Goal: Task Accomplishment & Management: Complete application form

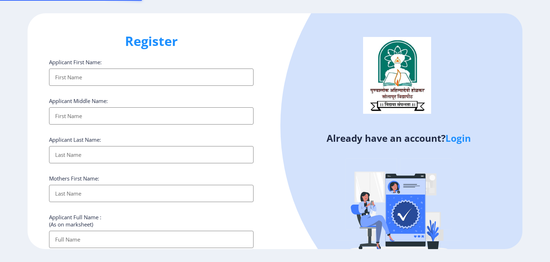
select select
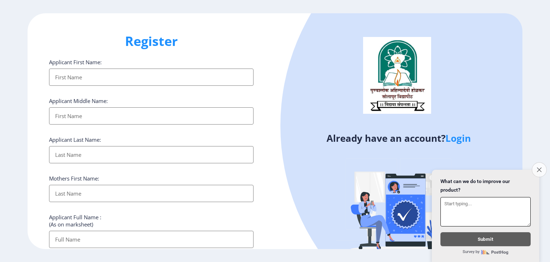
click at [539, 167] on icon "Close survey" at bounding box center [539, 169] width 5 height 5
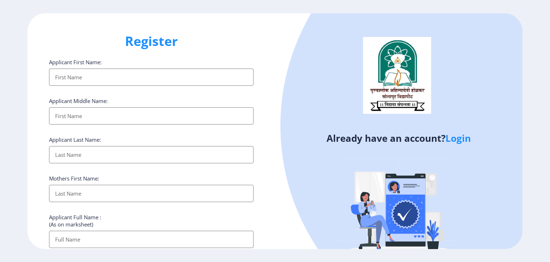
click at [546, 256] on div "Register Applicant First Name: Applicant Middle Name: Applicant Last Name: Moth…" at bounding box center [275, 131] width 550 height 262
click at [460, 140] on link "Login" at bounding box center [458, 138] width 25 height 13
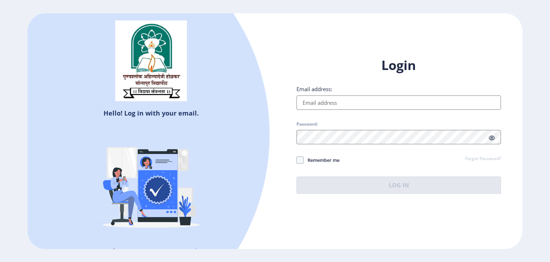
select select
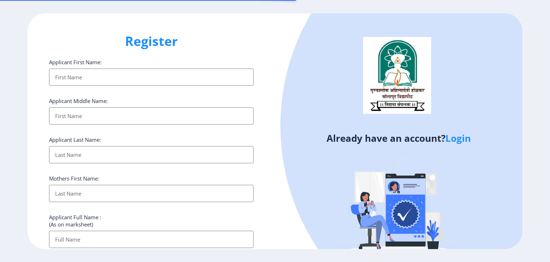
select select
click at [546, 254] on div "Register Applicant First Name: Applicant Middle Name: Applicant Last Name: Moth…" at bounding box center [275, 131] width 550 height 262
click at [544, 257] on div "Register Applicant First Name: Applicant Middle Name: Applicant Last Name: Moth…" at bounding box center [275, 131] width 550 height 262
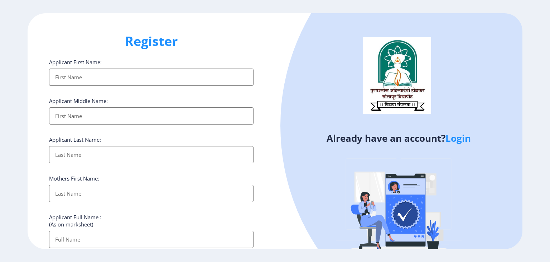
drag, startPoint x: 544, startPoint y: 257, endPoint x: 545, endPoint y: 263, distance: 5.5
click at [545, 261] on html "Register Applicant First Name: Applicant Middle Name: Applicant Last Name: Moth…" at bounding box center [275, 131] width 550 height 262
click at [548, 259] on div "Register Applicant First Name: Applicant Middle Name: Applicant Last Name: Moth…" at bounding box center [275, 131] width 550 height 262
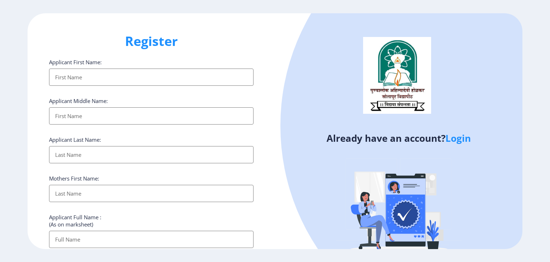
click at [548, 259] on div "Register Applicant First Name: Applicant Middle Name: Applicant Last Name: Moth…" at bounding box center [275, 131] width 550 height 262
click at [509, 217] on div at bounding box center [501, 125] width 440 height 440
click at [263, 231] on div "Register Applicant First Name: Applicant Middle Name: Applicant Last Name: Moth…" at bounding box center [152, 130] width 248 height 235
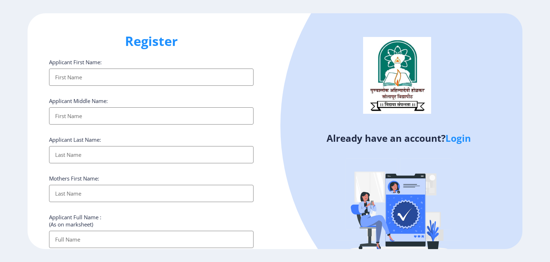
click at [163, 41] on h1 "Register" at bounding box center [151, 41] width 205 height 17
click at [103, 237] on input "Applicant First Name:" at bounding box center [151, 238] width 205 height 17
